Goal: Navigation & Orientation: Find specific page/section

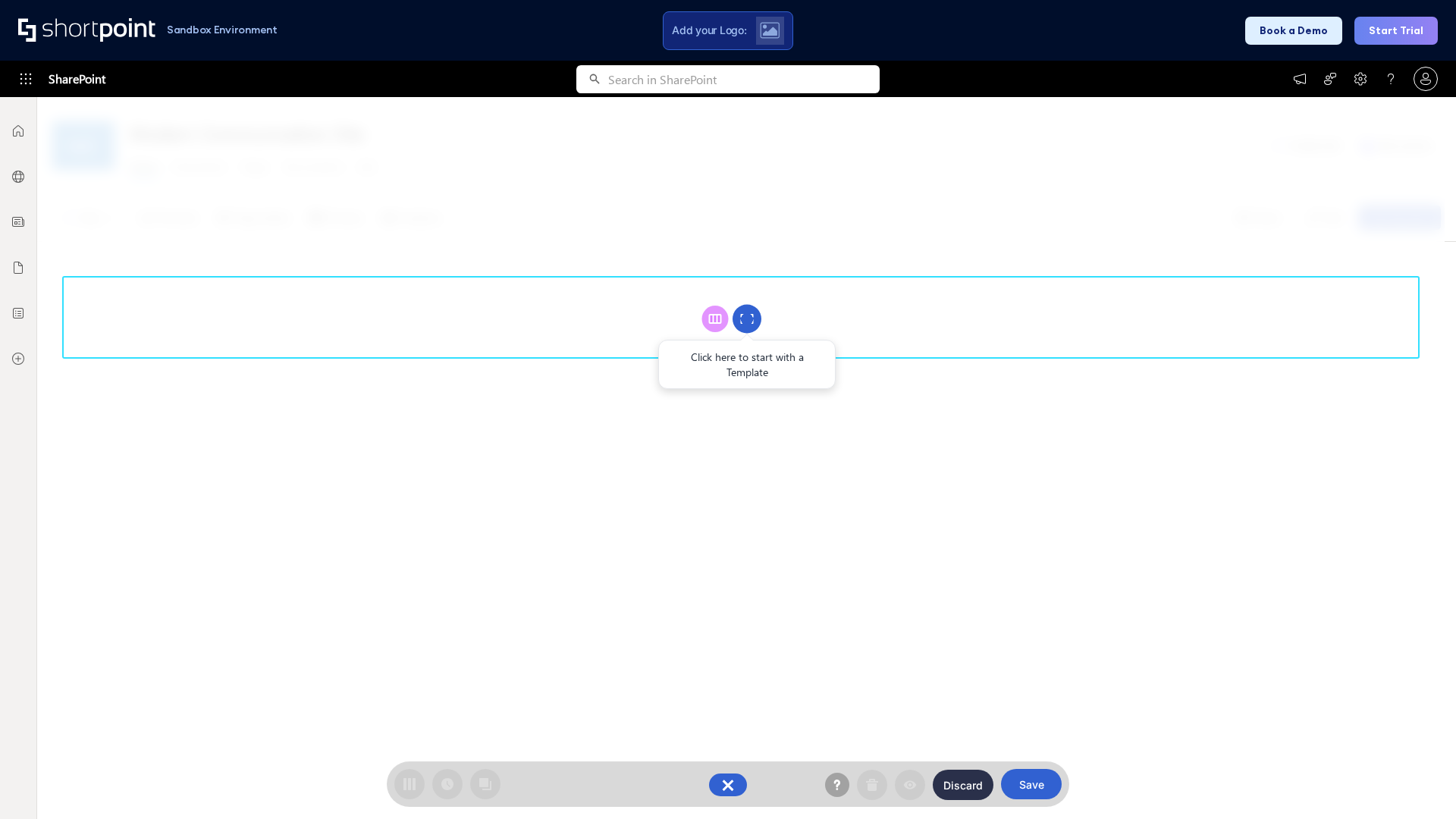
click at [747, 318] on circle at bounding box center [747, 319] width 29 height 29
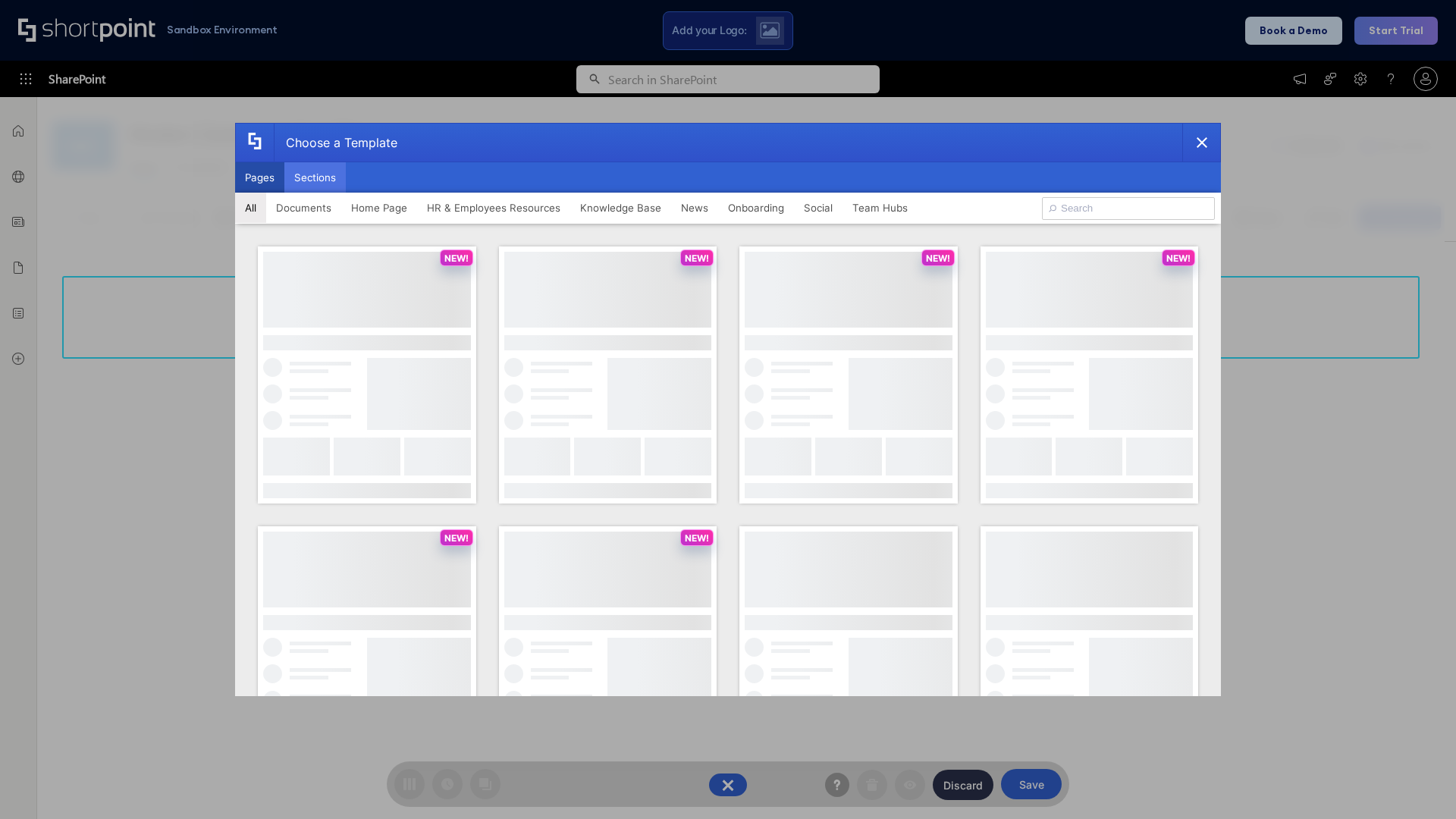
click at [315, 177] on button "Sections" at bounding box center [315, 177] width 61 height 31
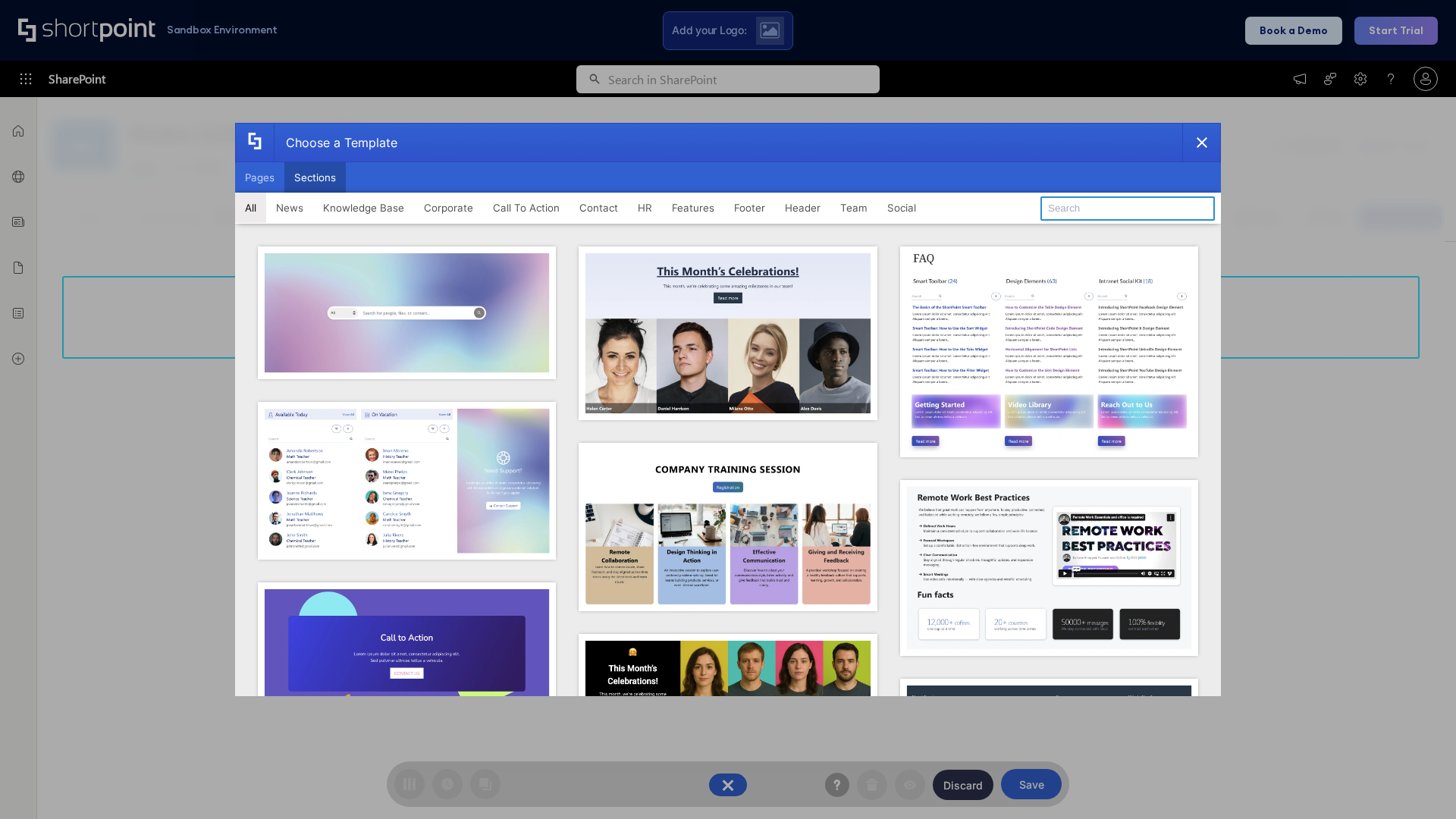
type input "Footer 8"
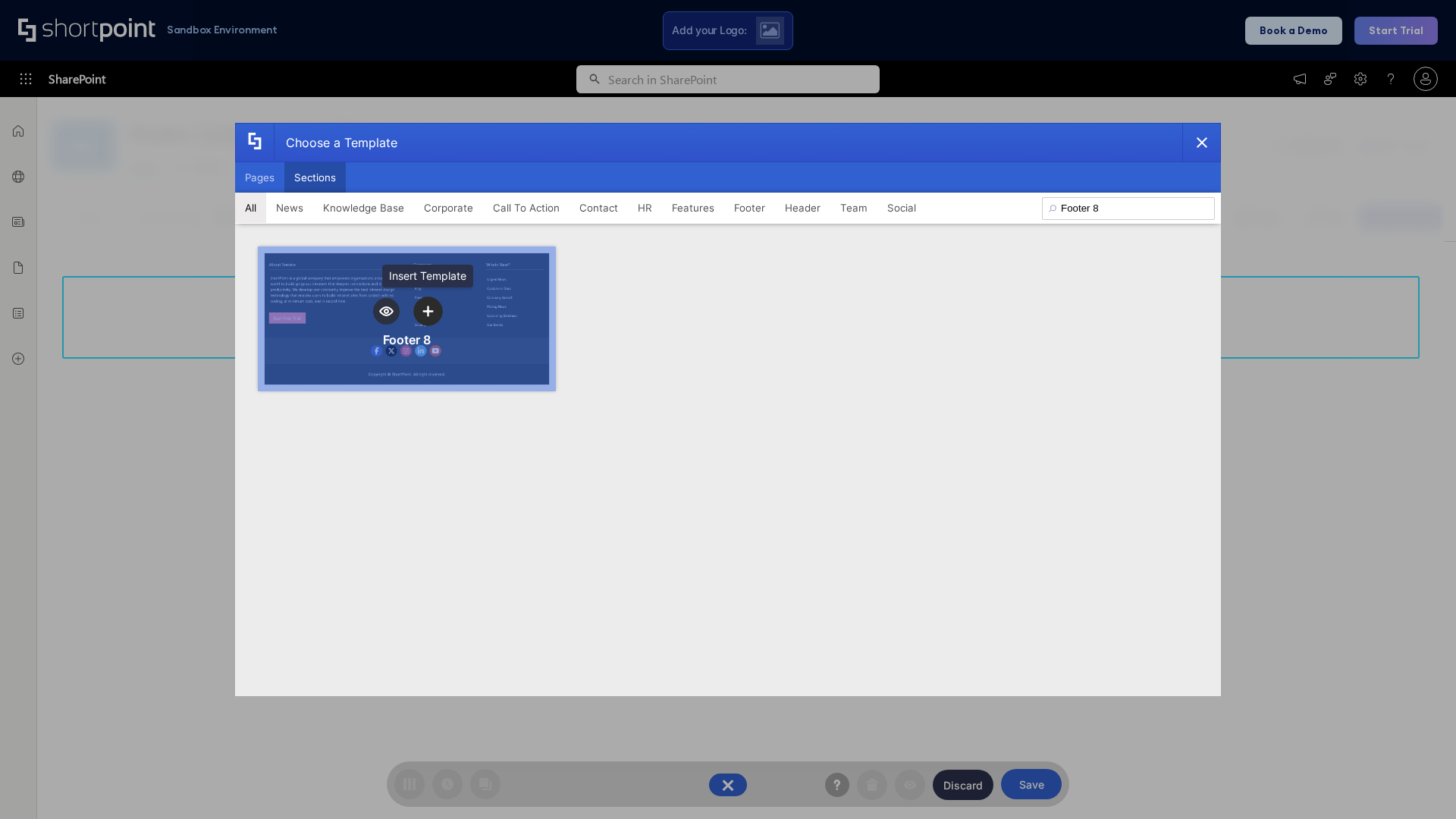
click at [428, 311] on icon "template selector" at bounding box center [427, 310] width 10 height 10
